Goal: Find specific page/section: Find specific page/section

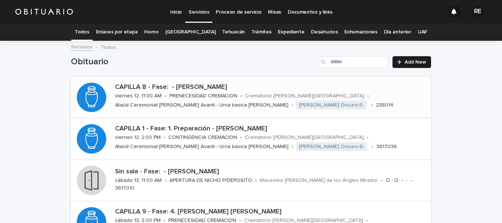
click at [221, 84] on p "CAPILLA 8 - Fase: - [PERSON_NAME]" at bounding box center [271, 87] width 313 height 8
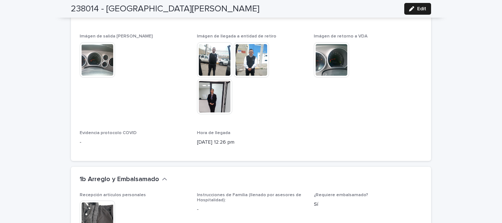
scroll to position [918, 0]
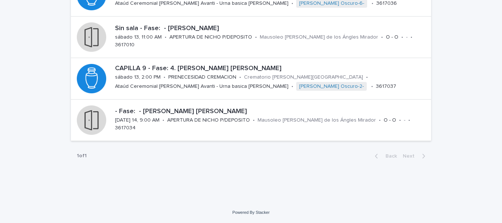
scroll to position [24, 0]
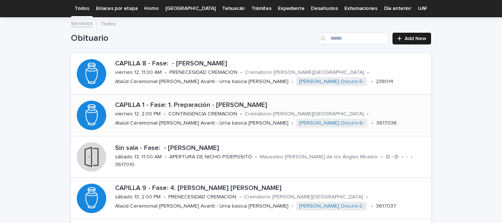
click at [159, 106] on p "CAPILLA 1 - Fase: 1. Preparación - [PERSON_NAME]" at bounding box center [271, 105] width 313 height 8
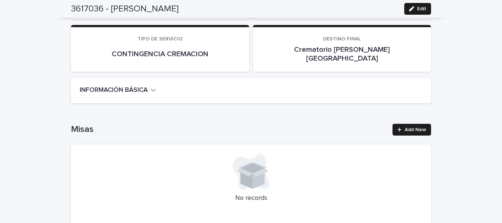
scroll to position [147, 0]
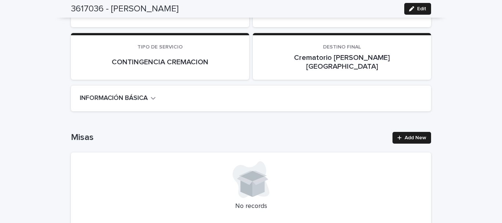
click at [148, 86] on div "INFORMACIÓN BÁSICA" at bounding box center [251, 99] width 360 height 26
click at [151, 95] on icon "button" at bounding box center [153, 98] width 5 height 7
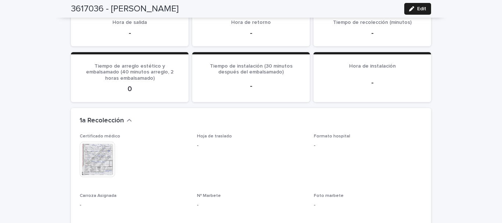
scroll to position [735, 0]
click at [99, 141] on img at bounding box center [97, 158] width 35 height 35
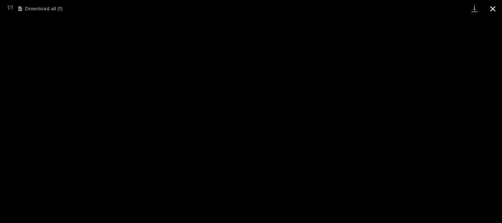
click at [495, 8] on button "Close gallery" at bounding box center [492, 8] width 18 height 17
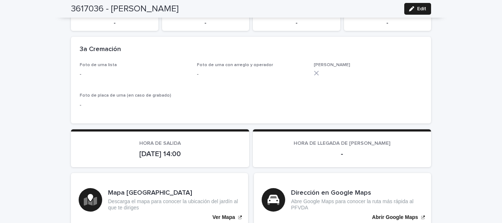
scroll to position [1501, 0]
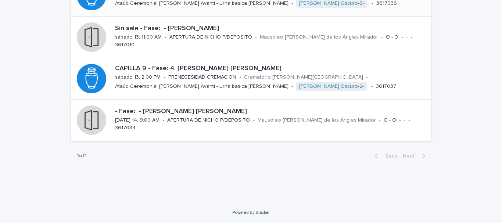
scroll to position [24, 0]
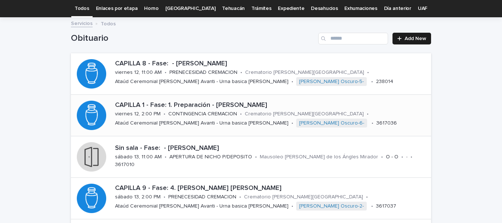
click at [179, 103] on p "CAPILLA 1 - Fase: 1. Preparación - [PERSON_NAME]" at bounding box center [271, 105] width 313 height 8
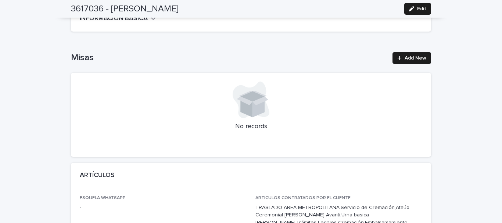
scroll to position [244, 0]
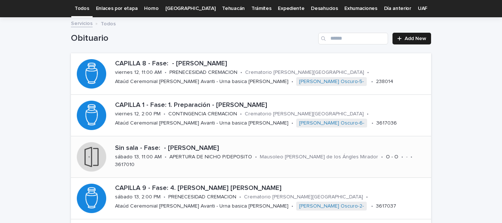
scroll to position [60, 0]
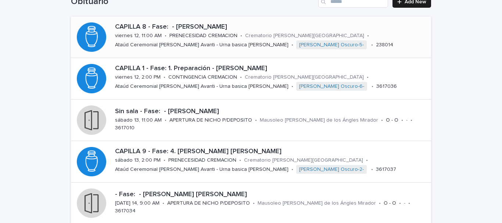
click at [199, 27] on p "CAPILLA 8 - Fase: - [PERSON_NAME]" at bounding box center [271, 27] width 313 height 8
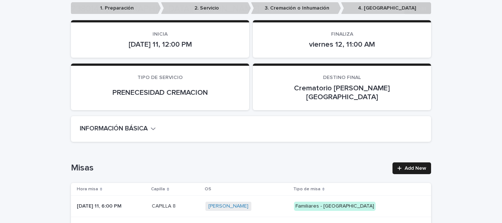
scroll to position [184, 0]
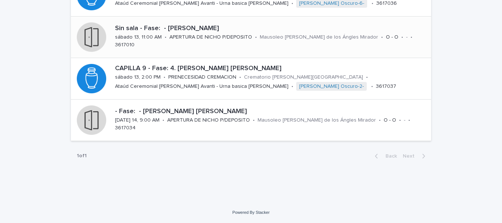
scroll to position [24, 0]
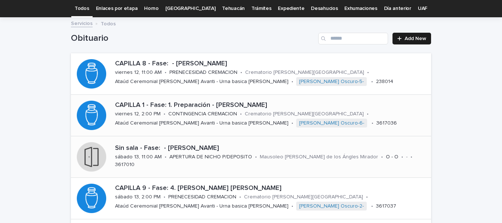
click at [229, 106] on p "CAPILLA 1 - Fase: 1. Preparación - [PERSON_NAME]" at bounding box center [271, 105] width 313 height 8
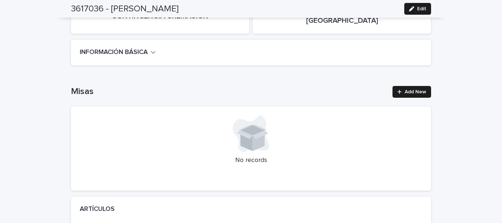
scroll to position [184, 0]
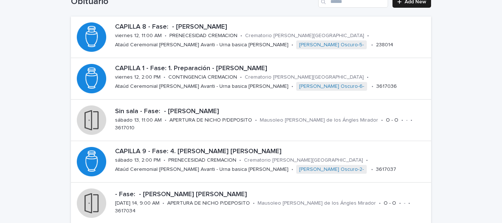
scroll to position [97, 0]
